Goal: Task Accomplishment & Management: Use online tool/utility

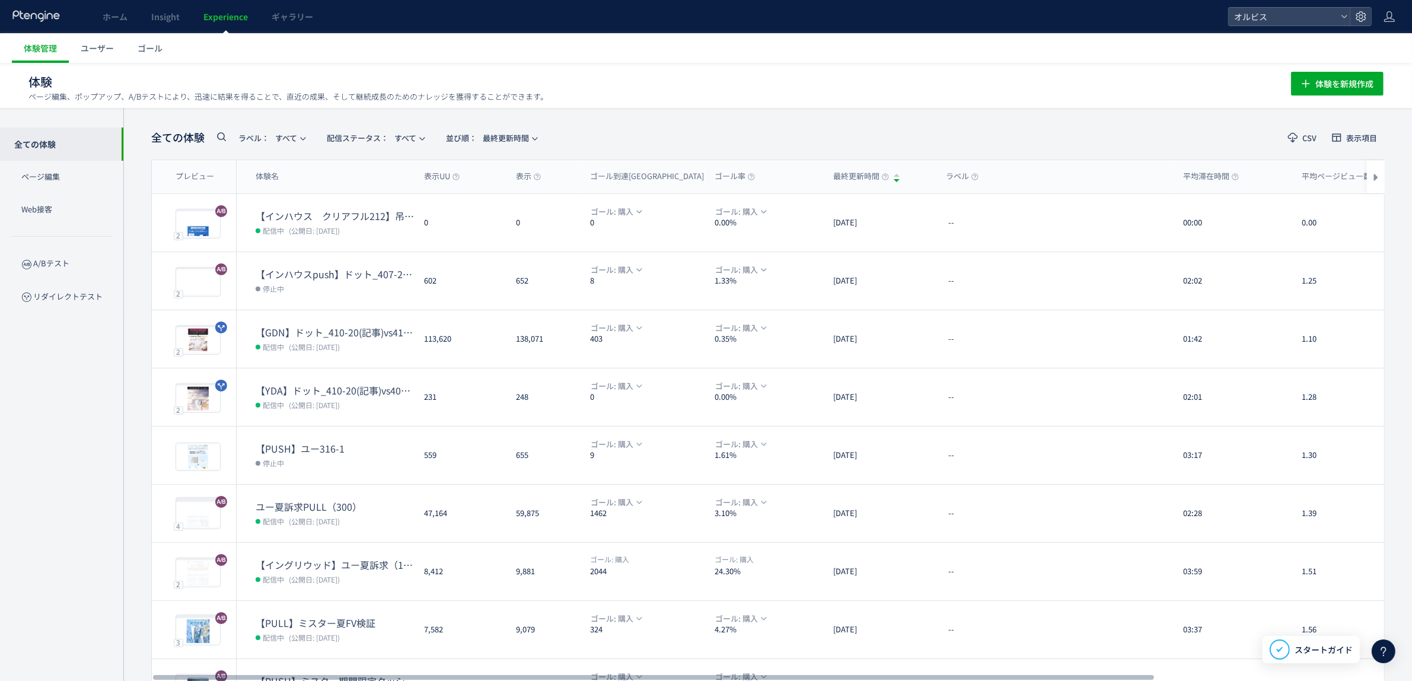
click at [224, 137] on use at bounding box center [221, 136] width 9 height 9
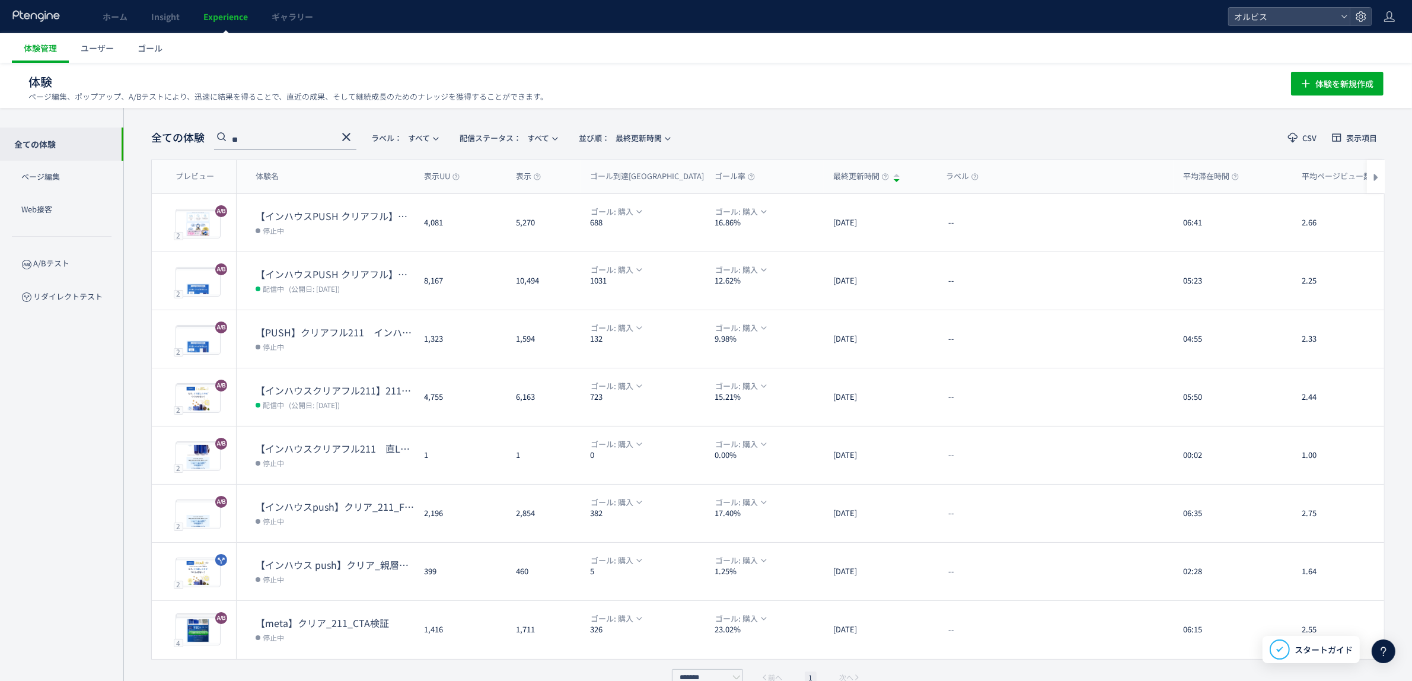
type input "*"
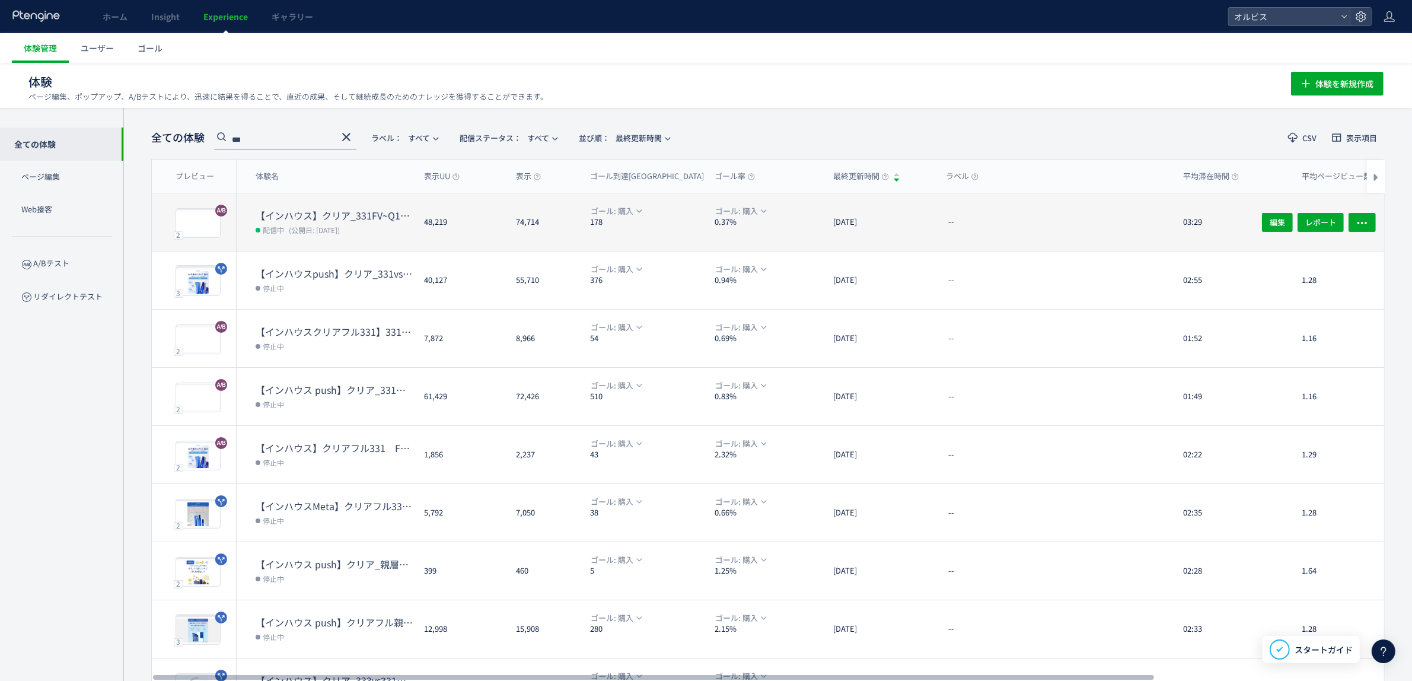
type input "***"
click at [365, 212] on dt "【インハウス】クリア_331FV~Q1間ブロック変更" at bounding box center [335, 216] width 159 height 14
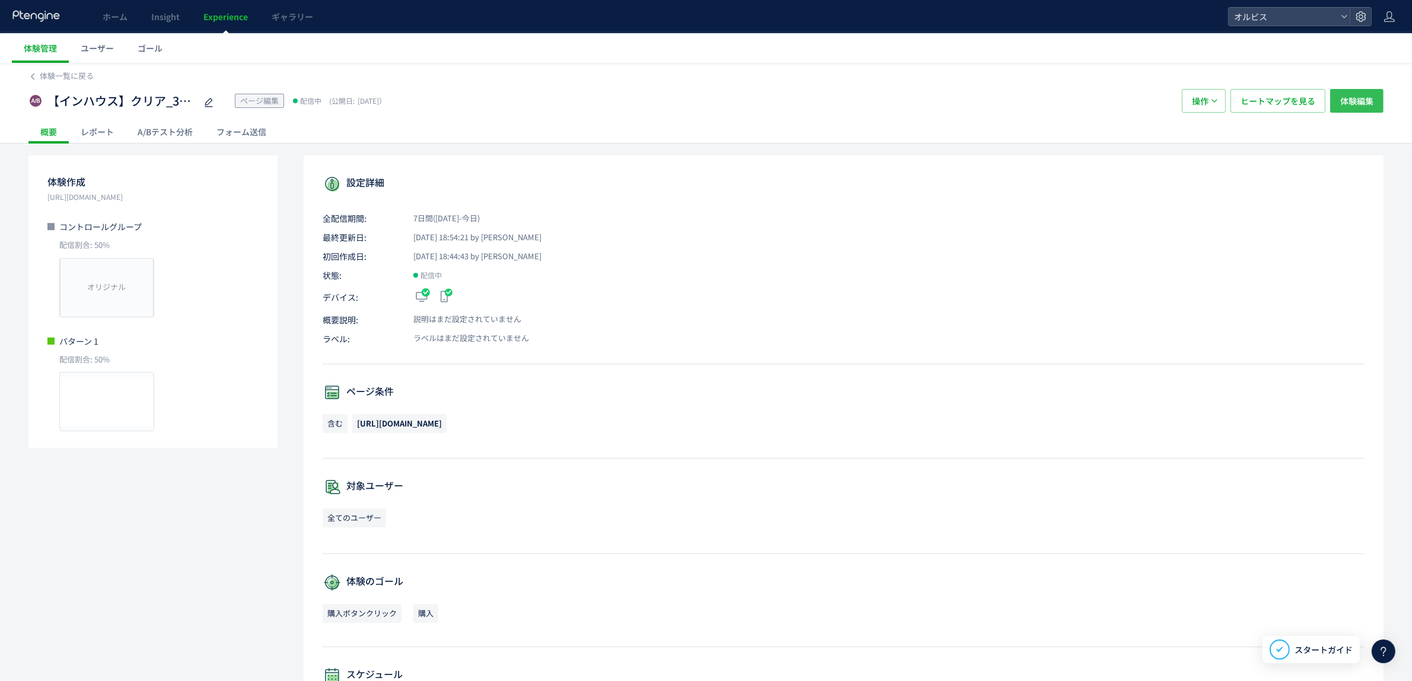
click at [1126, 104] on span "体験編集" at bounding box center [1356, 101] width 33 height 24
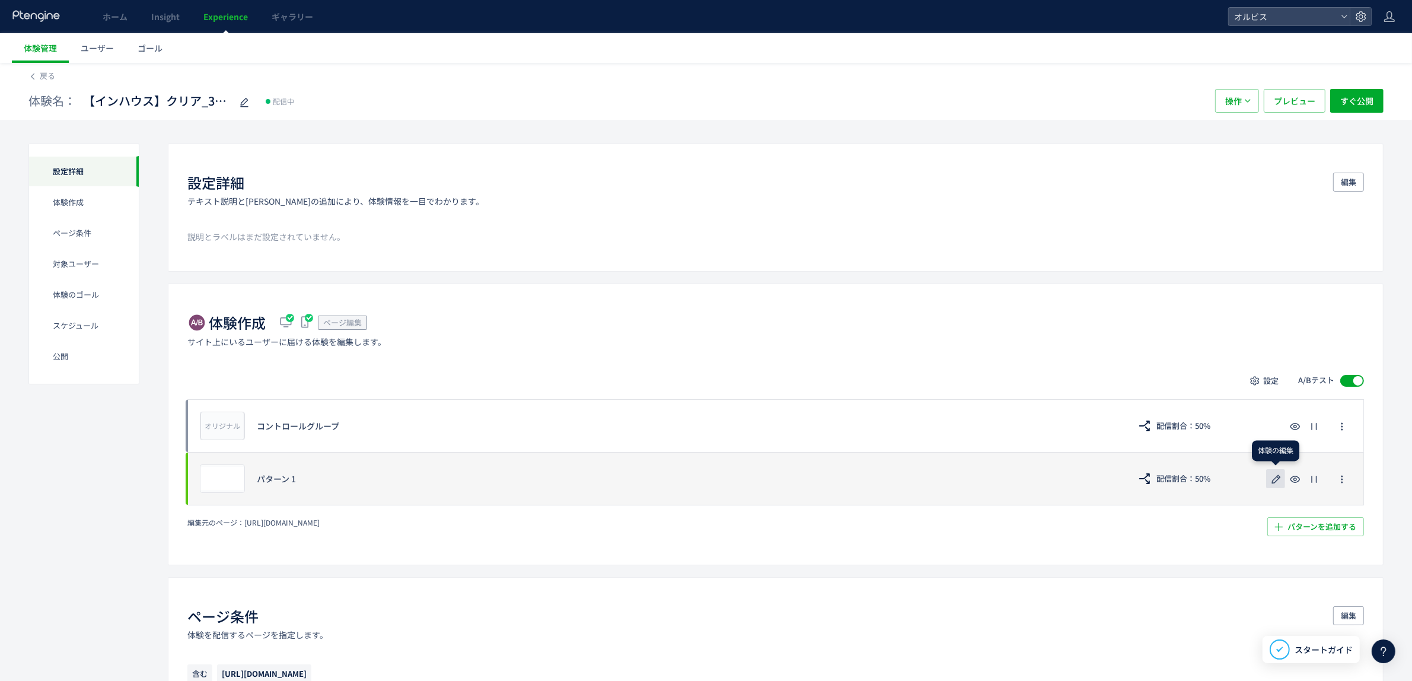
click at [1126, 481] on icon "button" at bounding box center [1276, 479] width 14 height 14
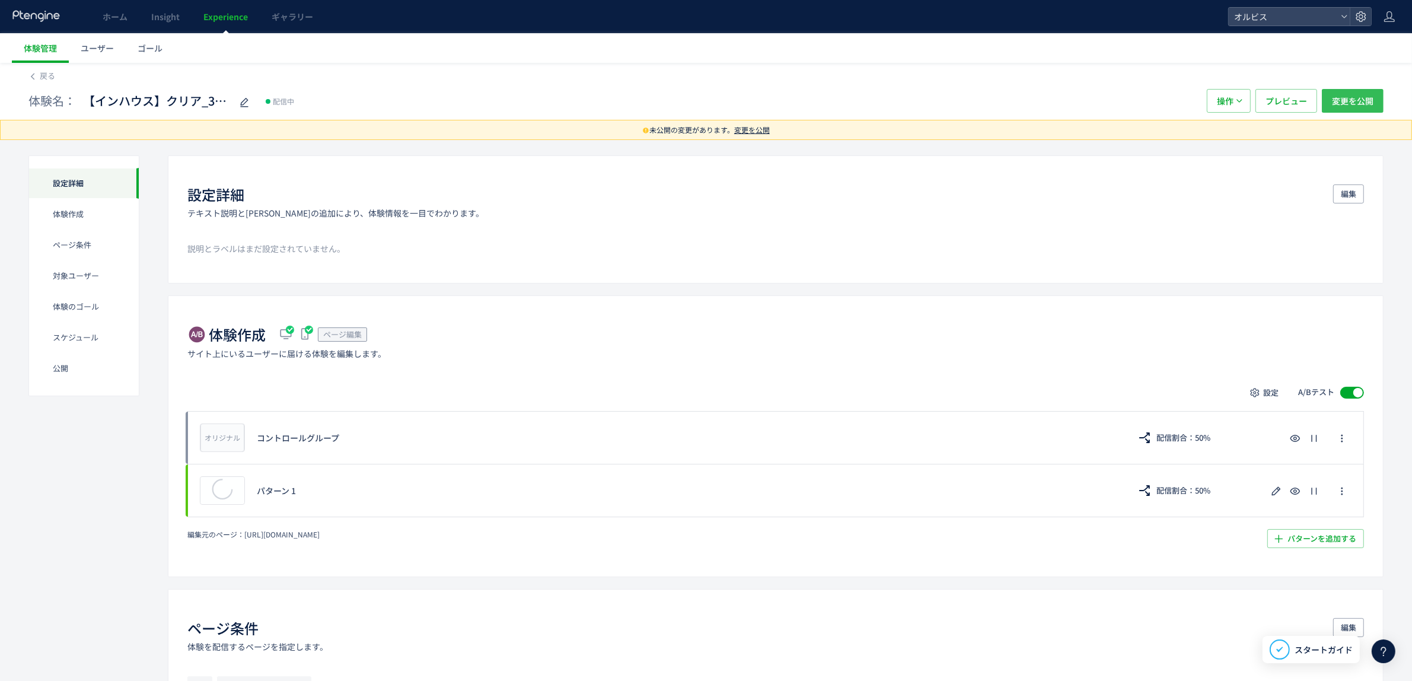
click at [1126, 104] on span "変更を公開" at bounding box center [1353, 101] width 42 height 24
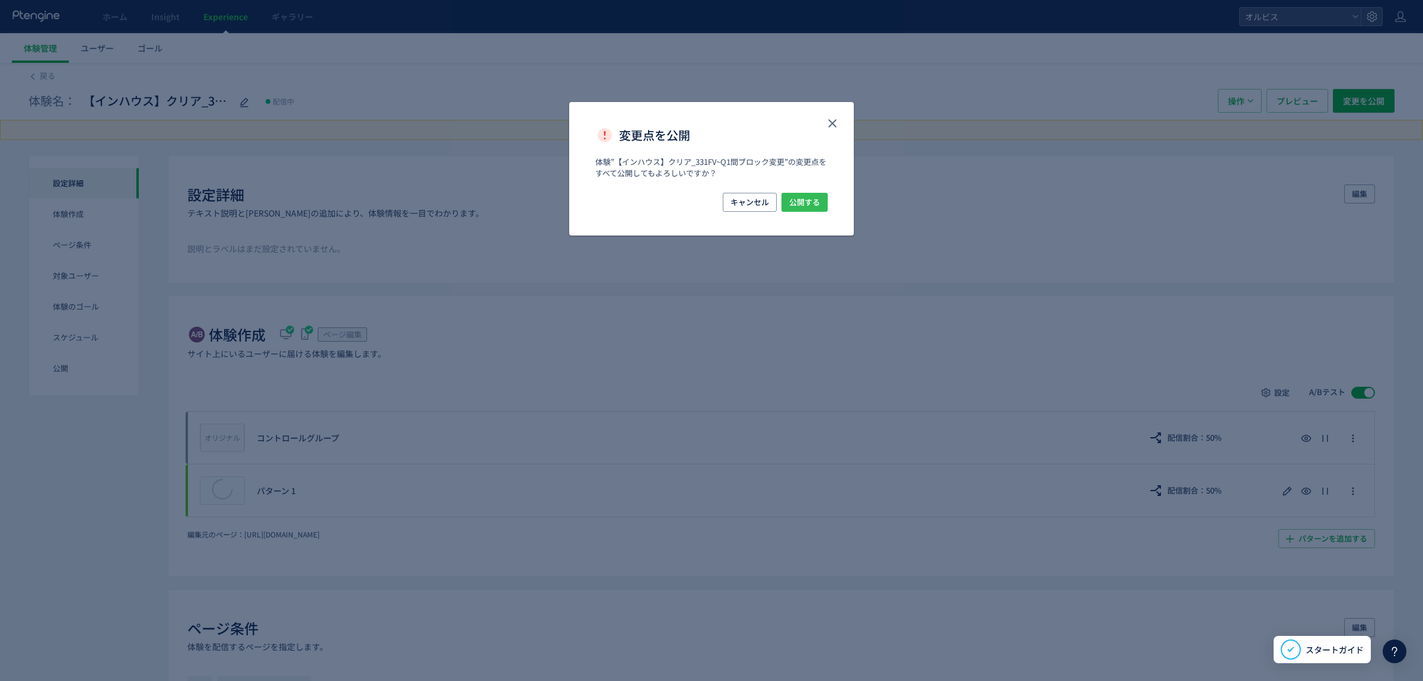
click at [805, 205] on span "公開する" at bounding box center [804, 202] width 31 height 19
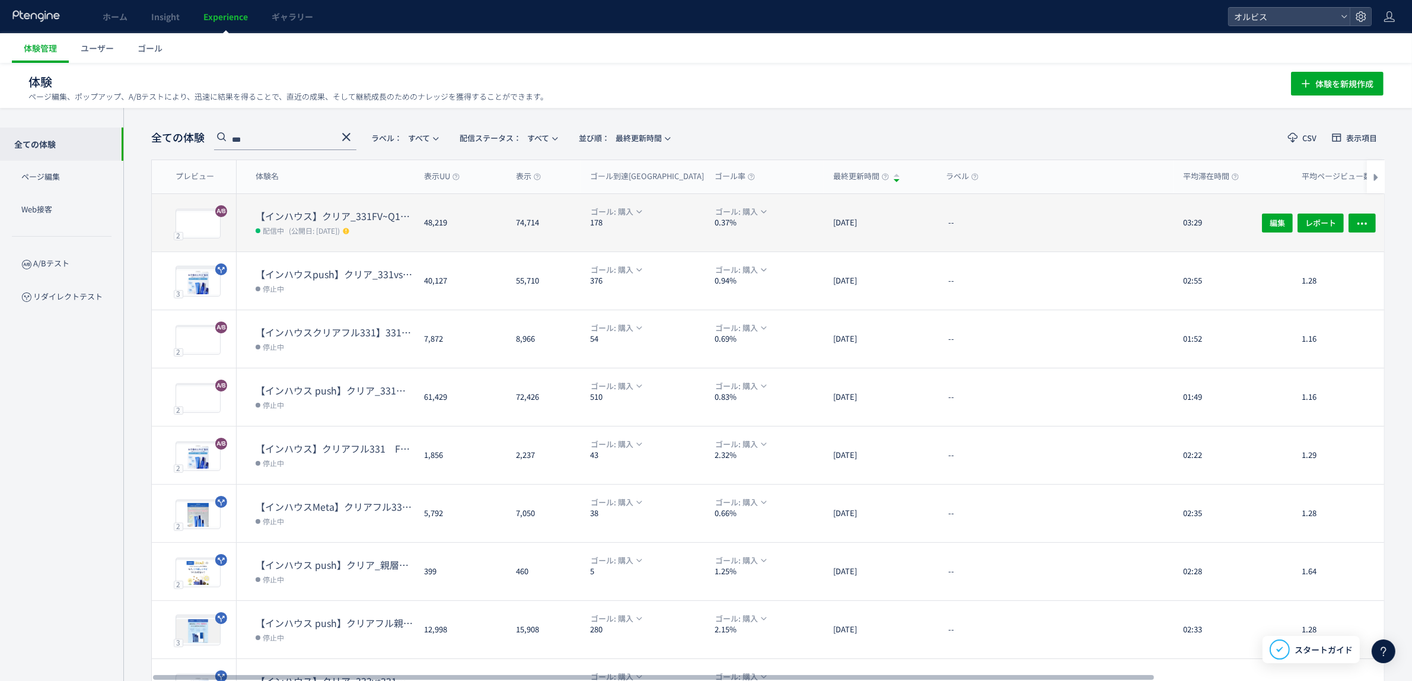
click at [374, 238] on dl "【インハウス】クリア_331FV~Q1間ブロック変更 配信中 (公開日: [DATE])" at bounding box center [335, 230] width 159 height 42
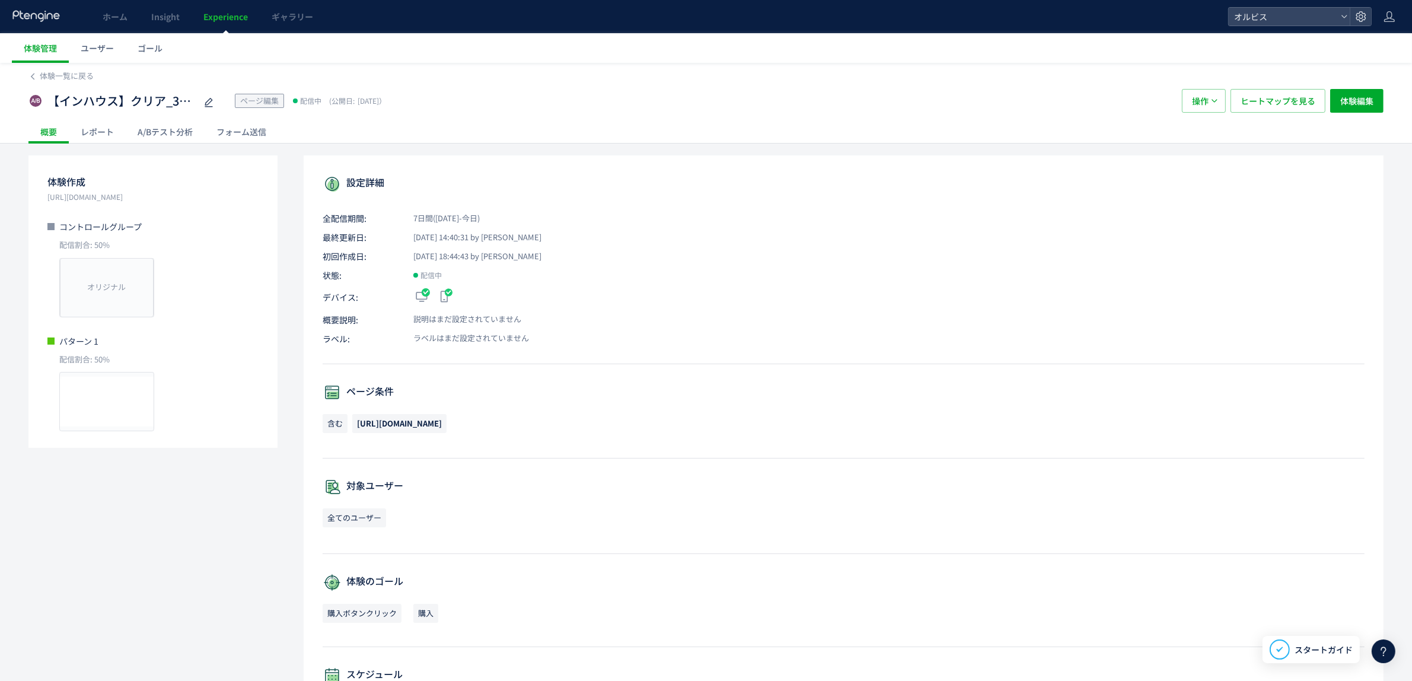
click at [152, 138] on div "A/Bテスト分析" at bounding box center [165, 132] width 79 height 24
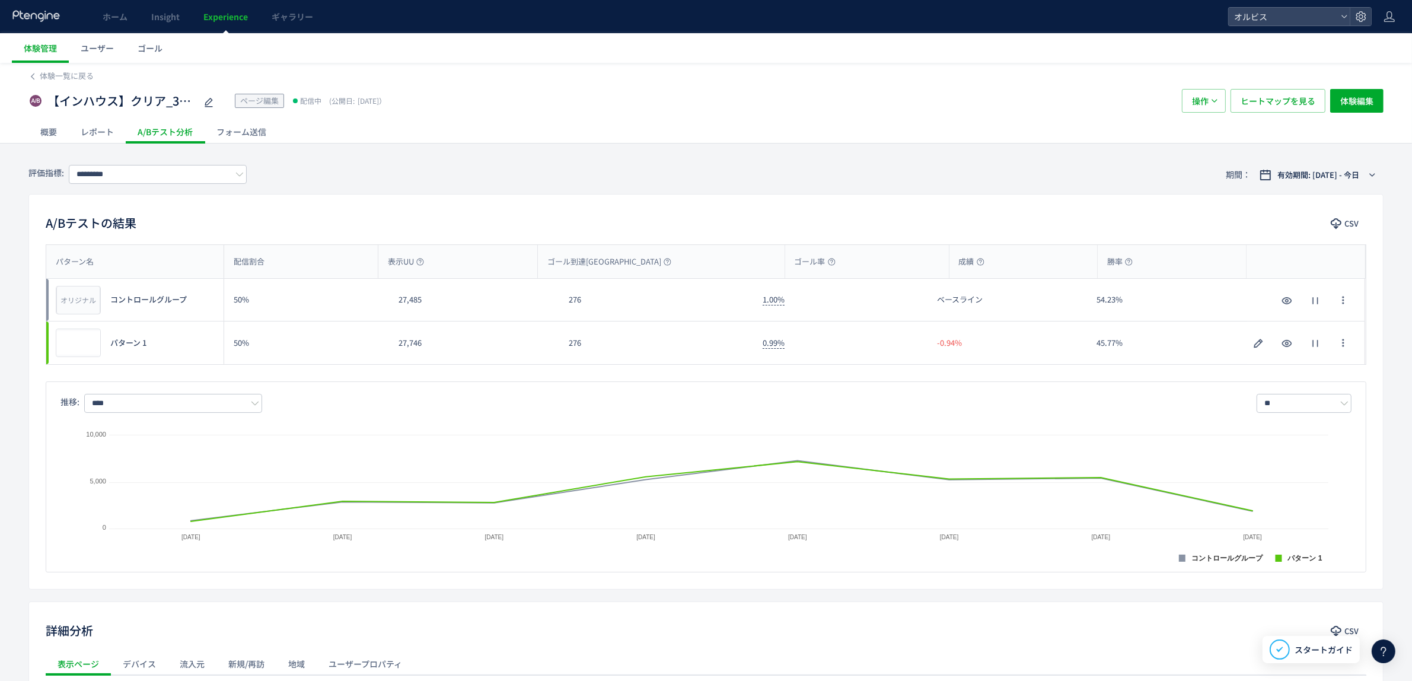
scroll to position [5, 0]
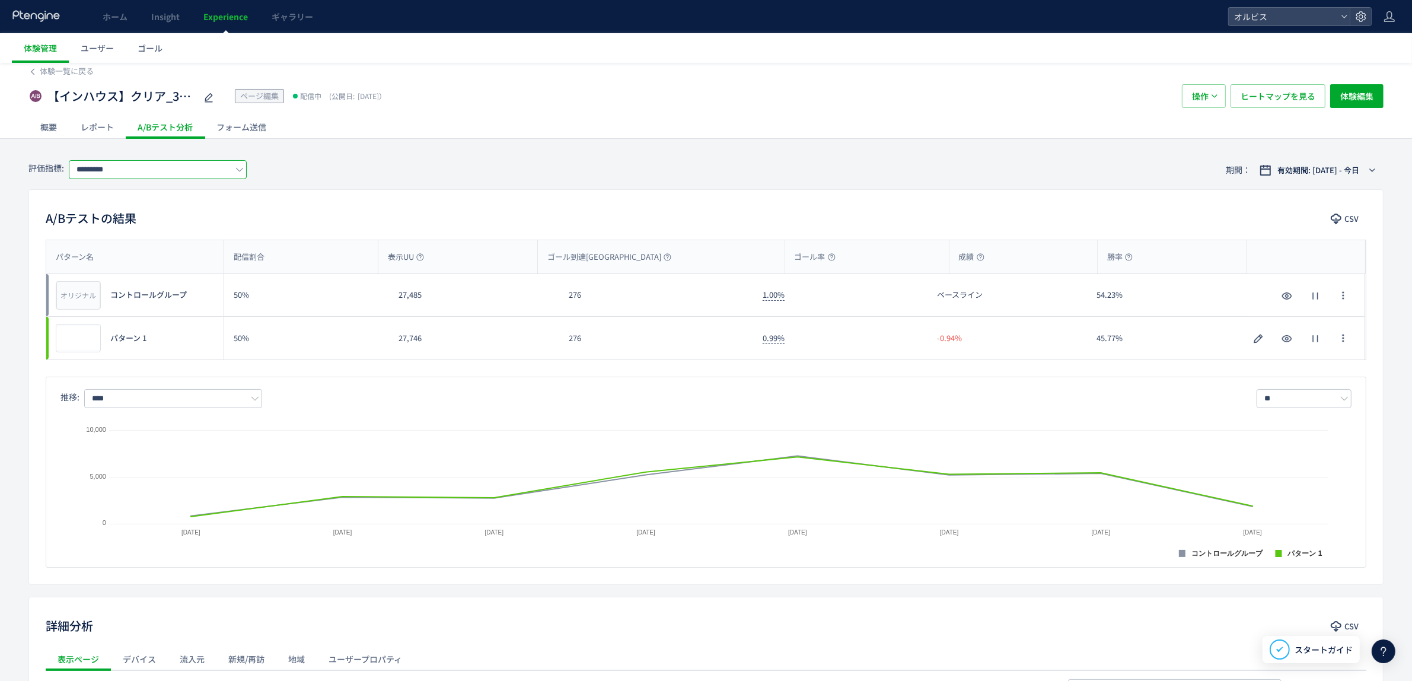
click at [205, 173] on input "*********" at bounding box center [158, 169] width 178 height 19
click at [185, 232] on span "購入" at bounding box center [160, 239] width 154 height 20
type input "**"
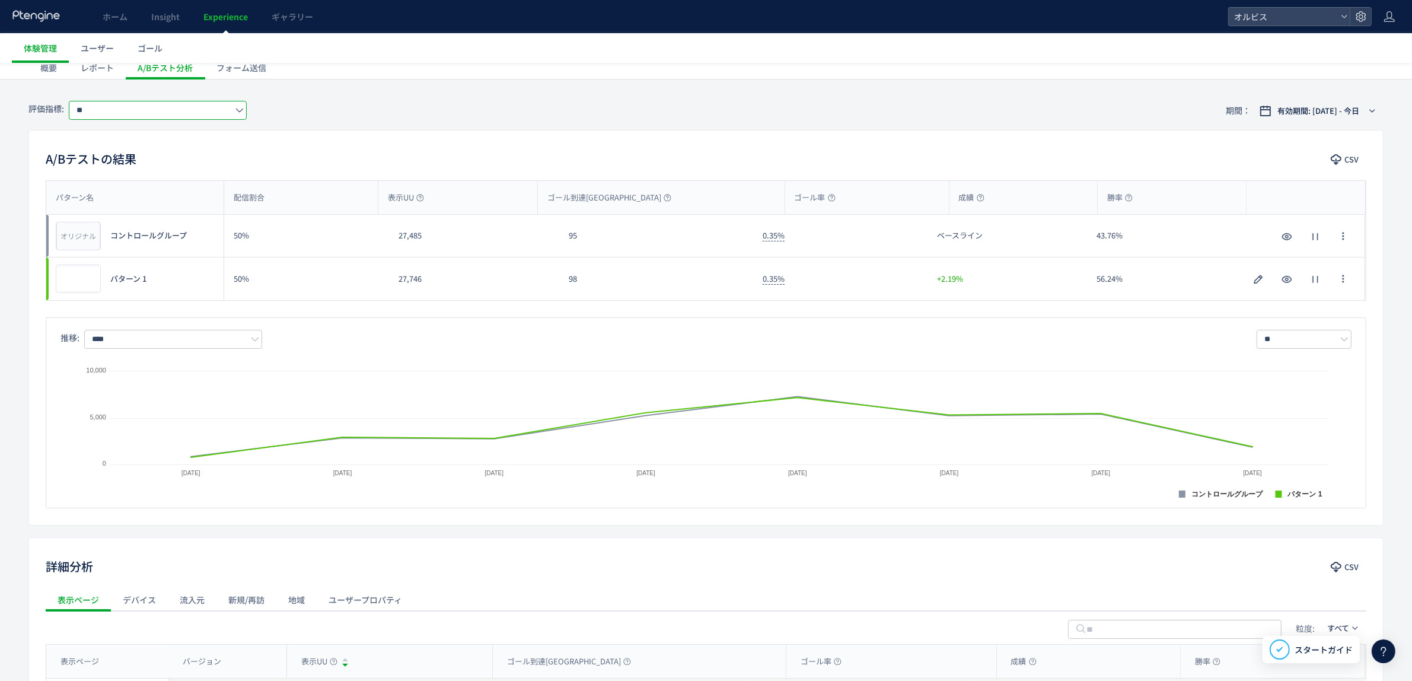
scroll to position [365, 0]
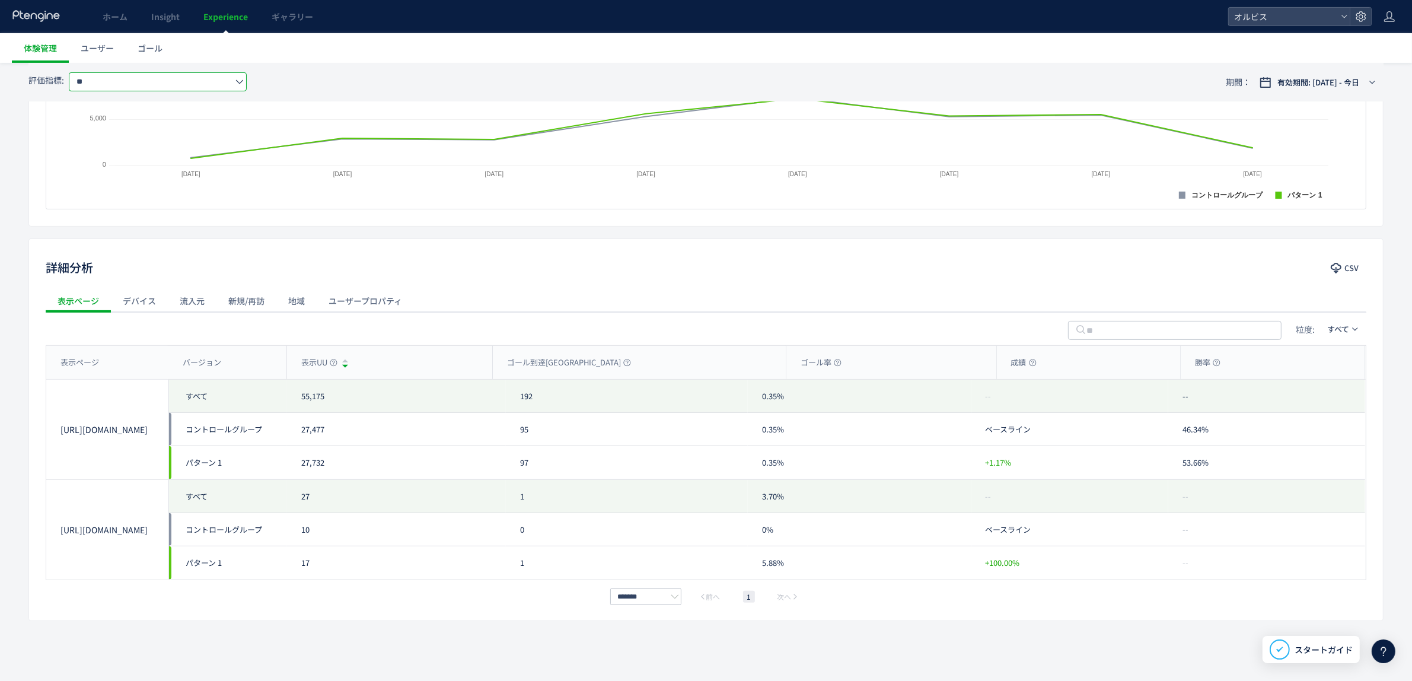
click at [180, 291] on div "流入元" at bounding box center [192, 301] width 49 height 24
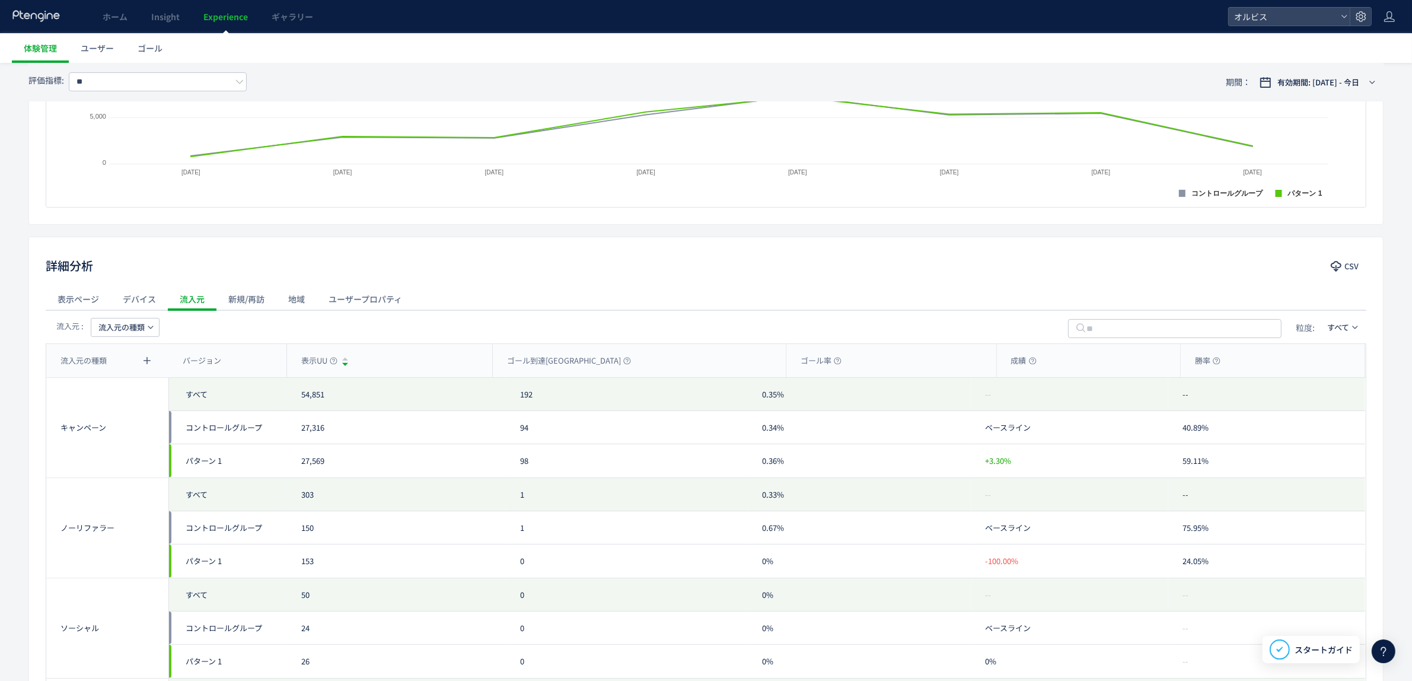
click at [132, 328] on span "流入元の種類" at bounding box center [121, 327] width 46 height 19
click at [146, 415] on li "流入元" at bounding box center [124, 425] width 81 height 21
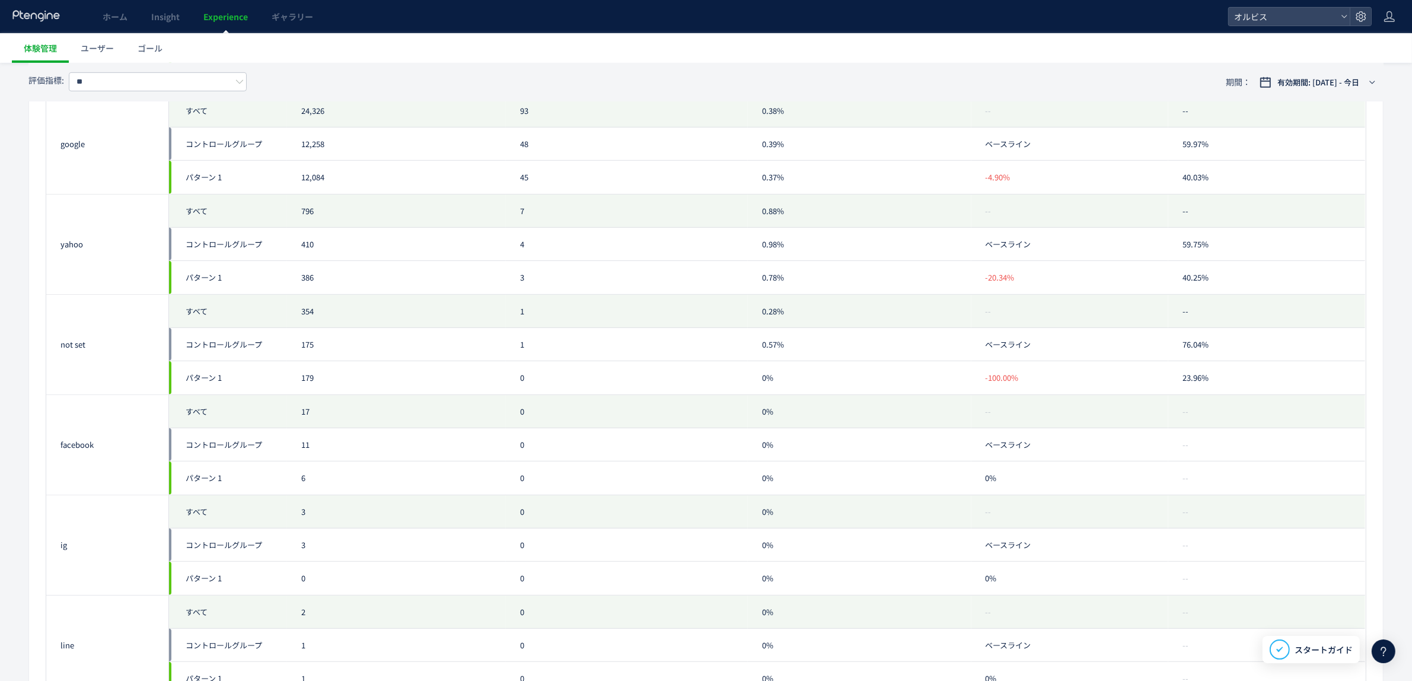
scroll to position [0, 0]
